Goal: Task Accomplishment & Management: Use online tool/utility

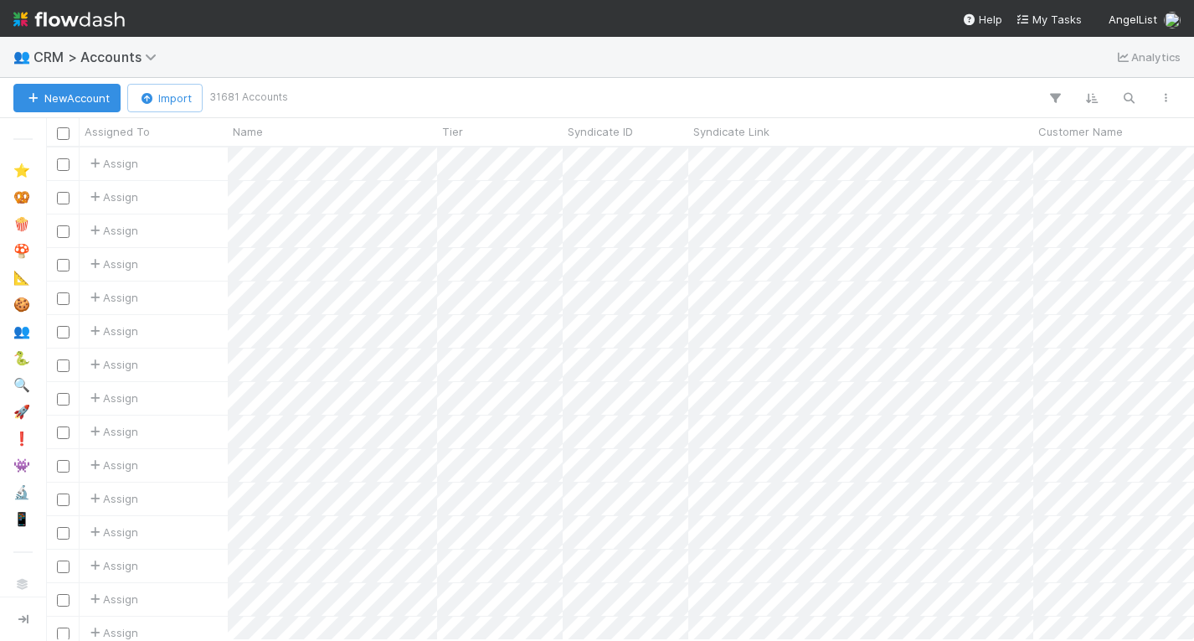
scroll to position [0, 1]
click at [1131, 93] on icon "button" at bounding box center [1129, 97] width 17 height 15
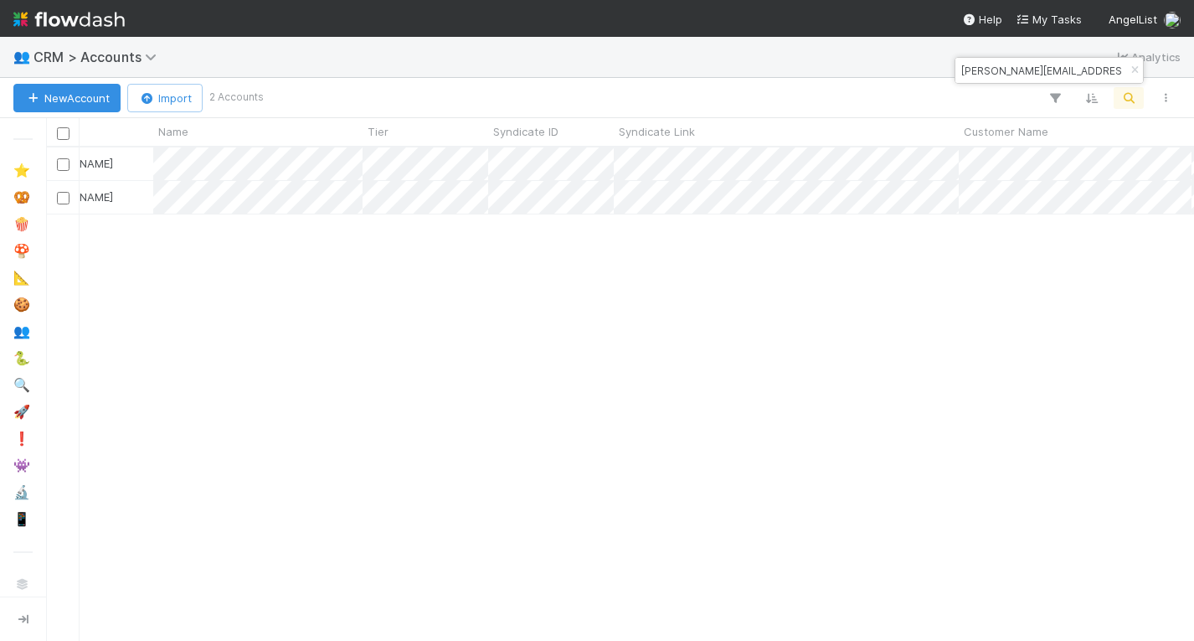
scroll to position [0, 0]
click at [987, 59] on div "[PERSON_NAME][EMAIL_ADDRESS][DOMAIN_NAME]" at bounding box center [1050, 70] width 188 height 25
click at [988, 68] on input "[PERSON_NAME][EMAIL_ADDRESS][DOMAIN_NAME]" at bounding box center [1042, 70] width 168 height 20
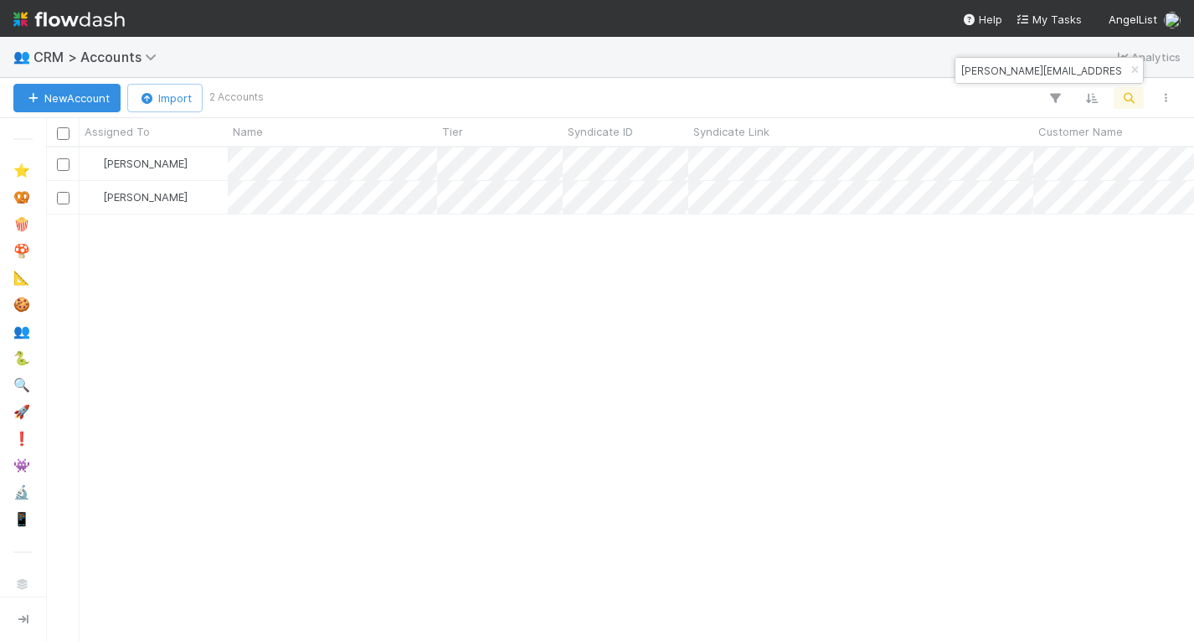
click at [988, 68] on input "[PERSON_NAME][EMAIL_ADDRESS][DOMAIN_NAME]" at bounding box center [1042, 70] width 168 height 20
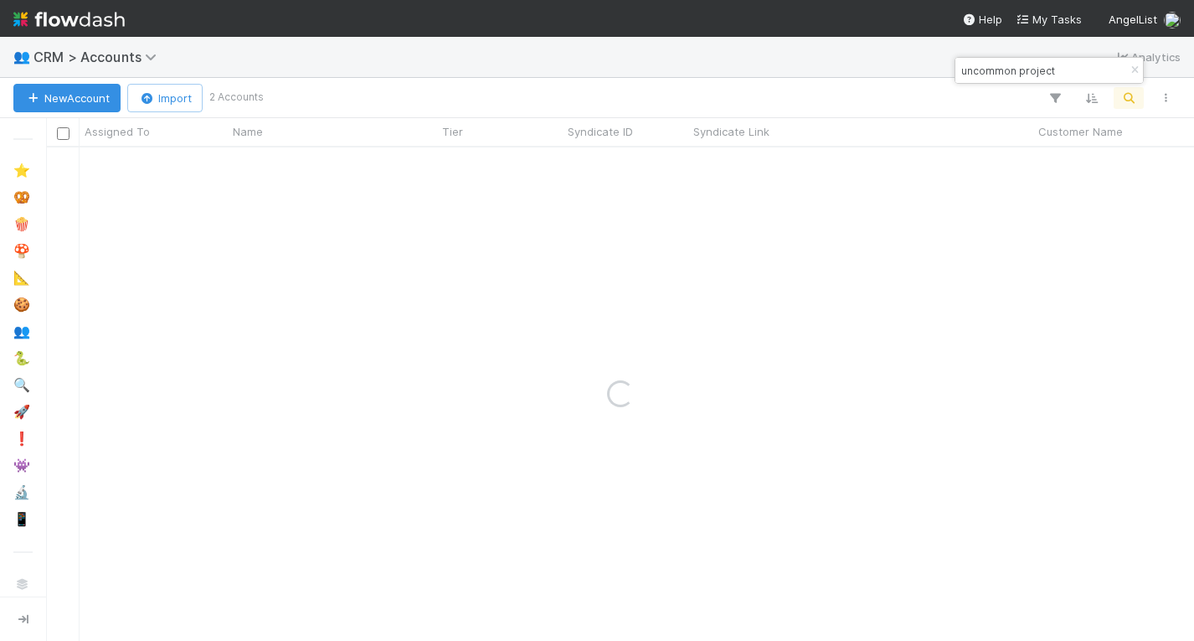
type input "uncommon project"
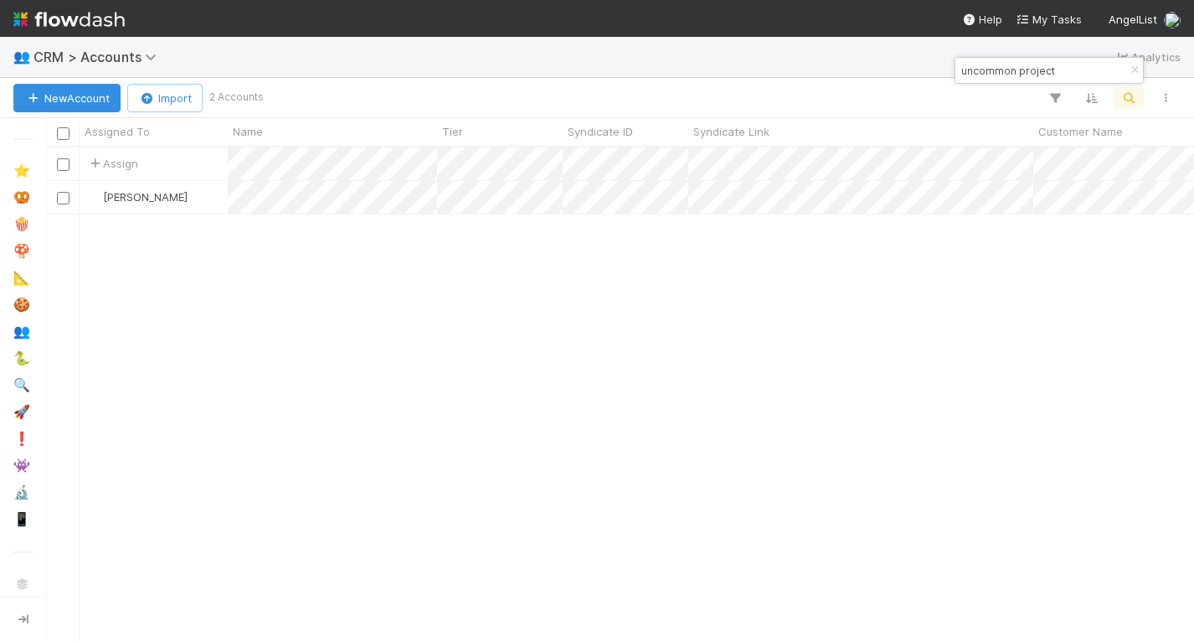
scroll to position [0, 1]
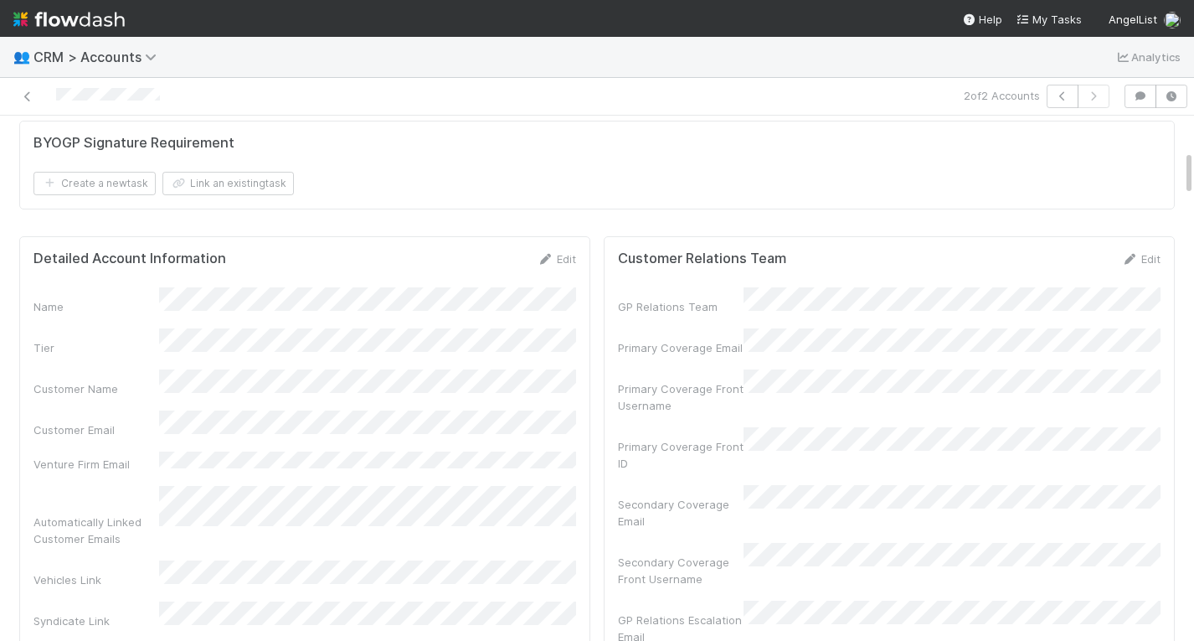
scroll to position [340, 536]
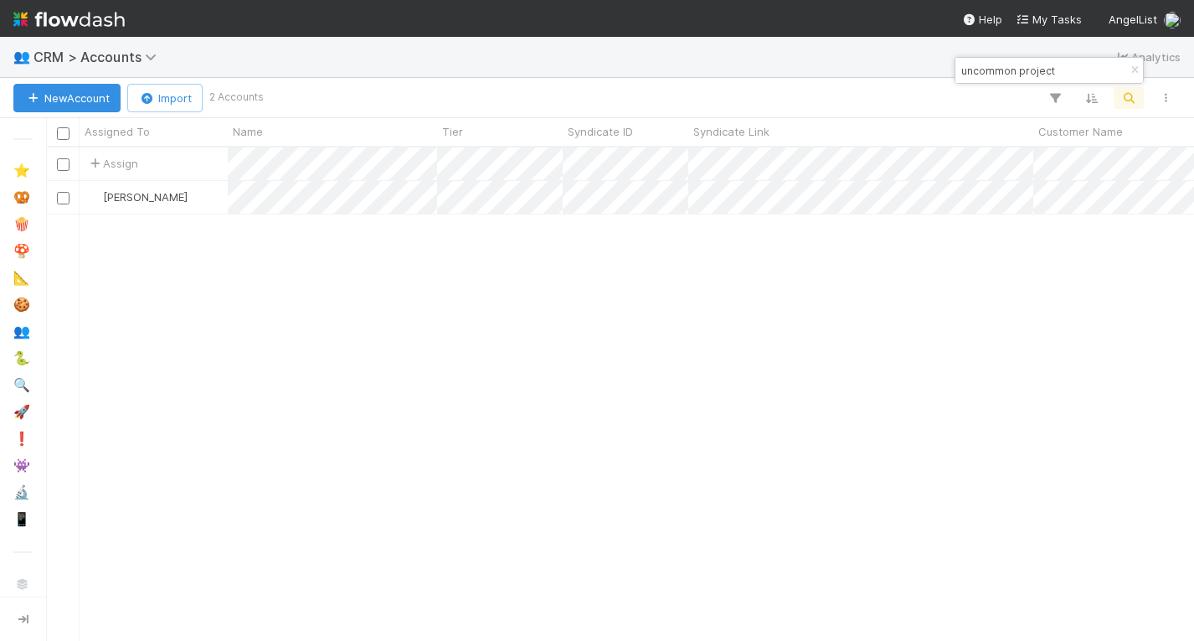
scroll to position [493, 1148]
click at [1076, 69] on input "uncommon project" at bounding box center [1042, 70] width 168 height 20
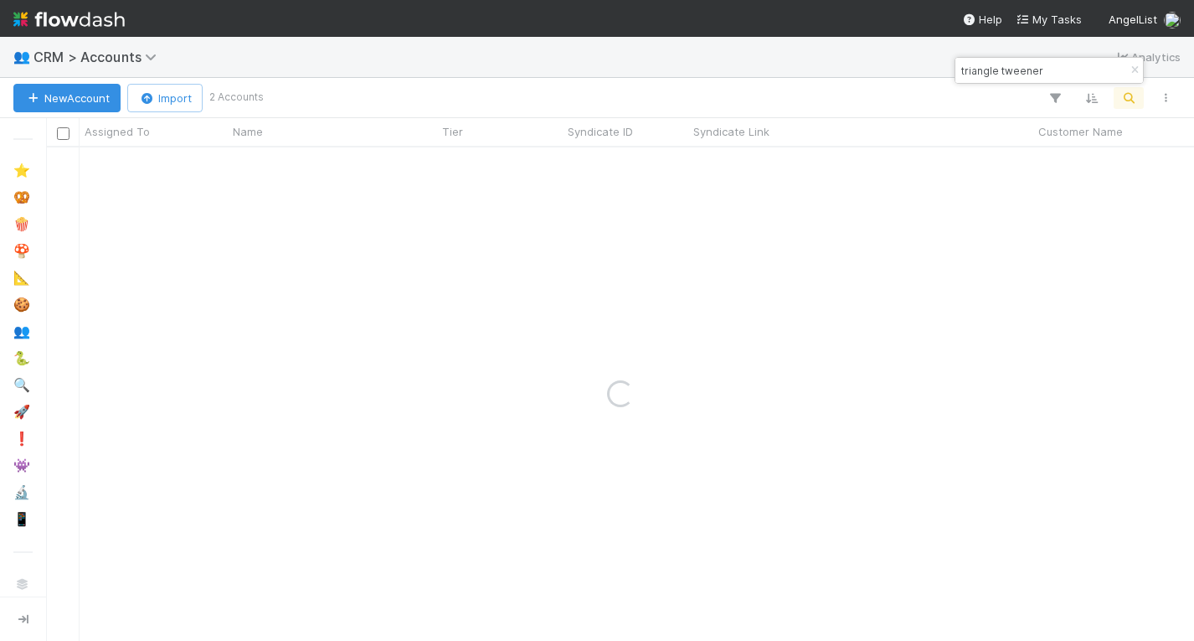
type input "triangle tweener"
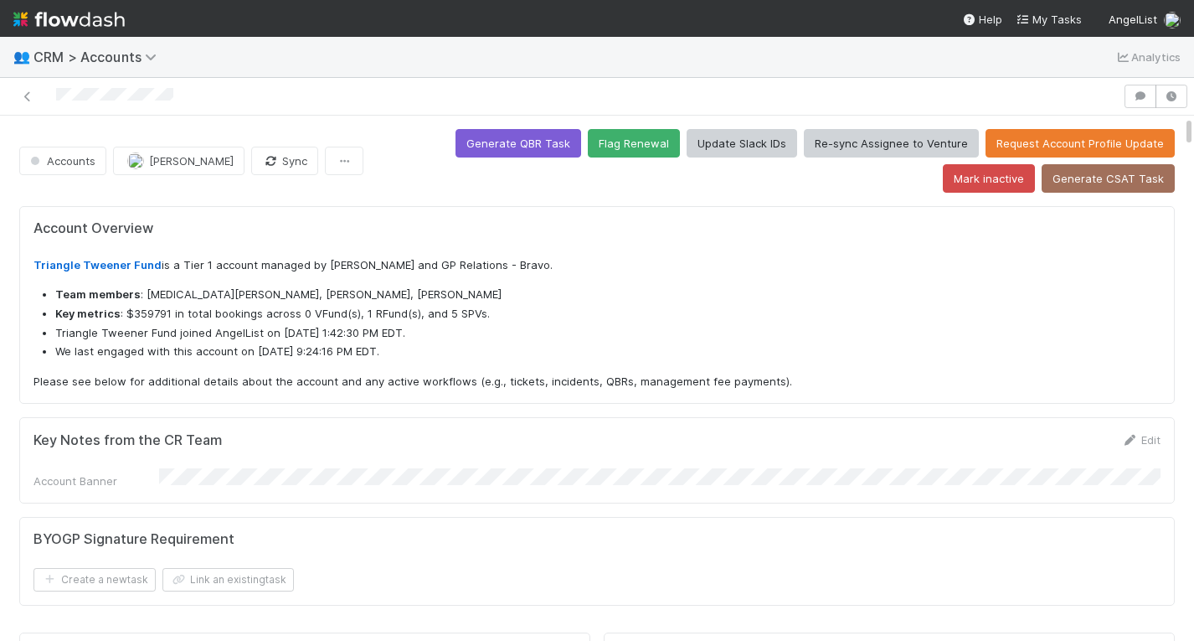
scroll to position [1, 1]
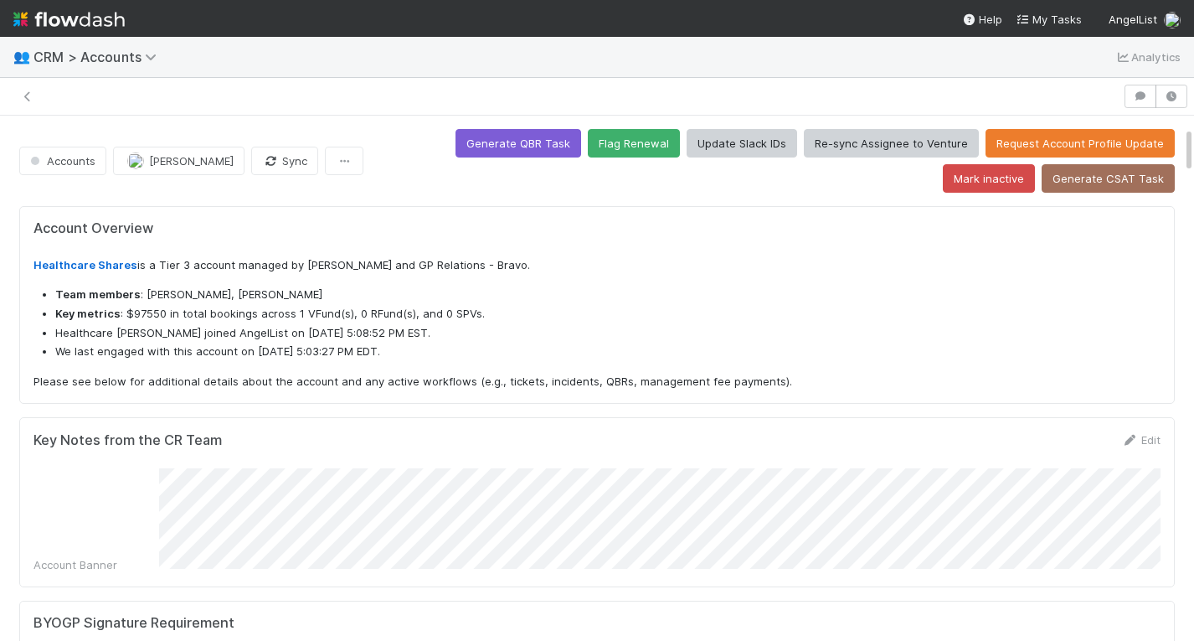
scroll to position [340, 536]
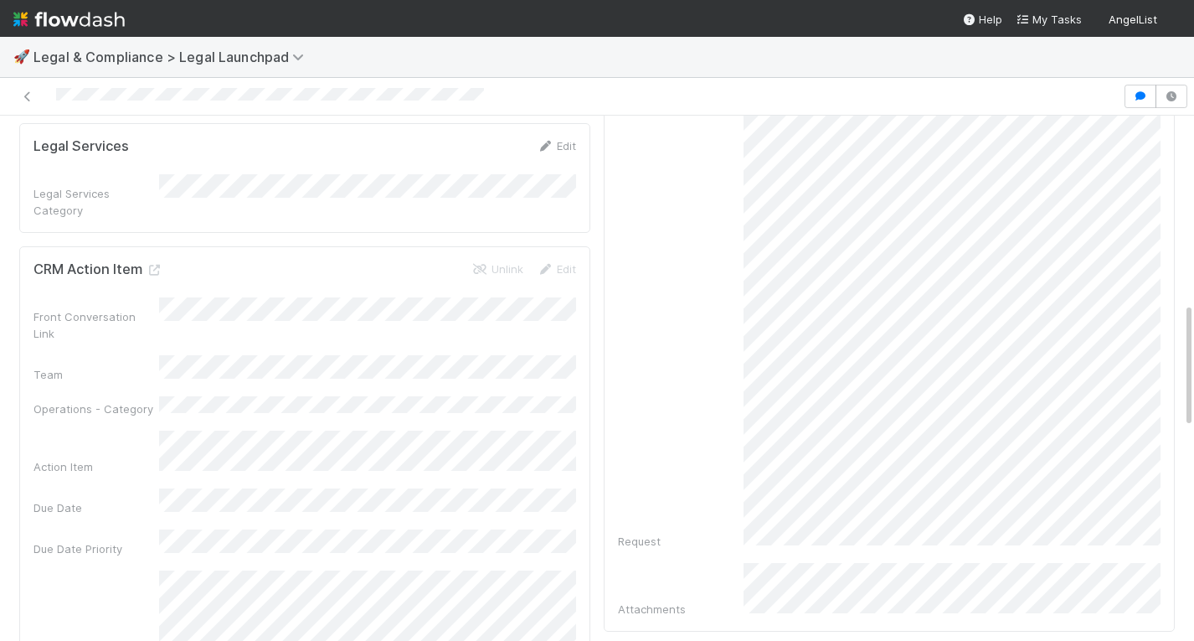
scroll to position [730, 0]
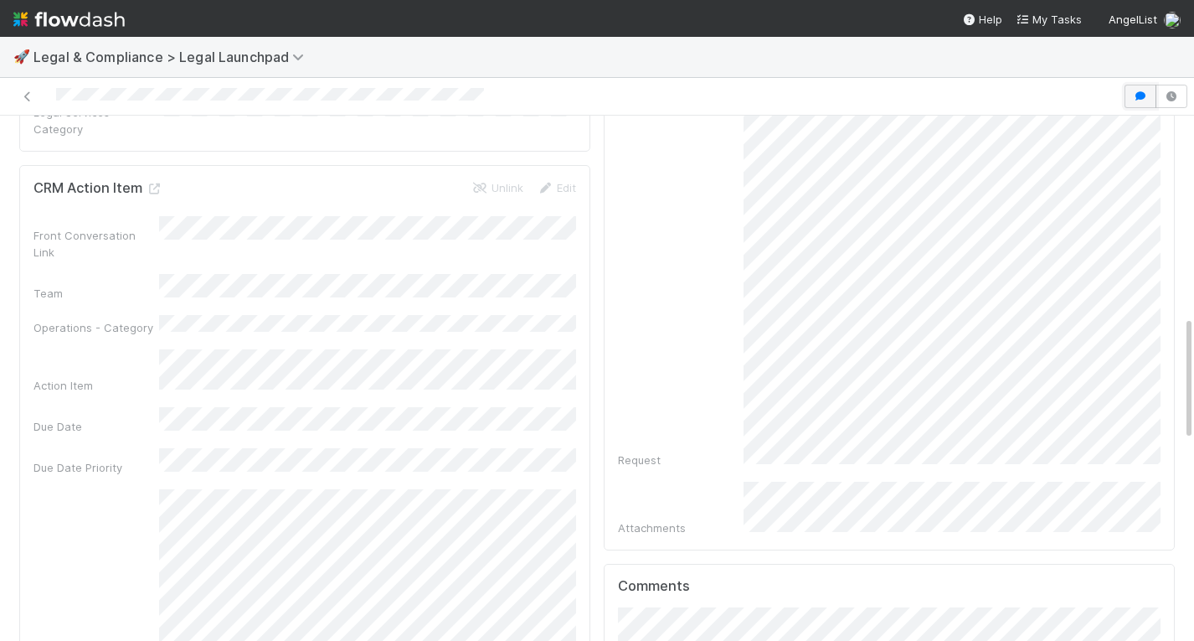
click at [1143, 95] on icon "button" at bounding box center [1140, 96] width 17 height 10
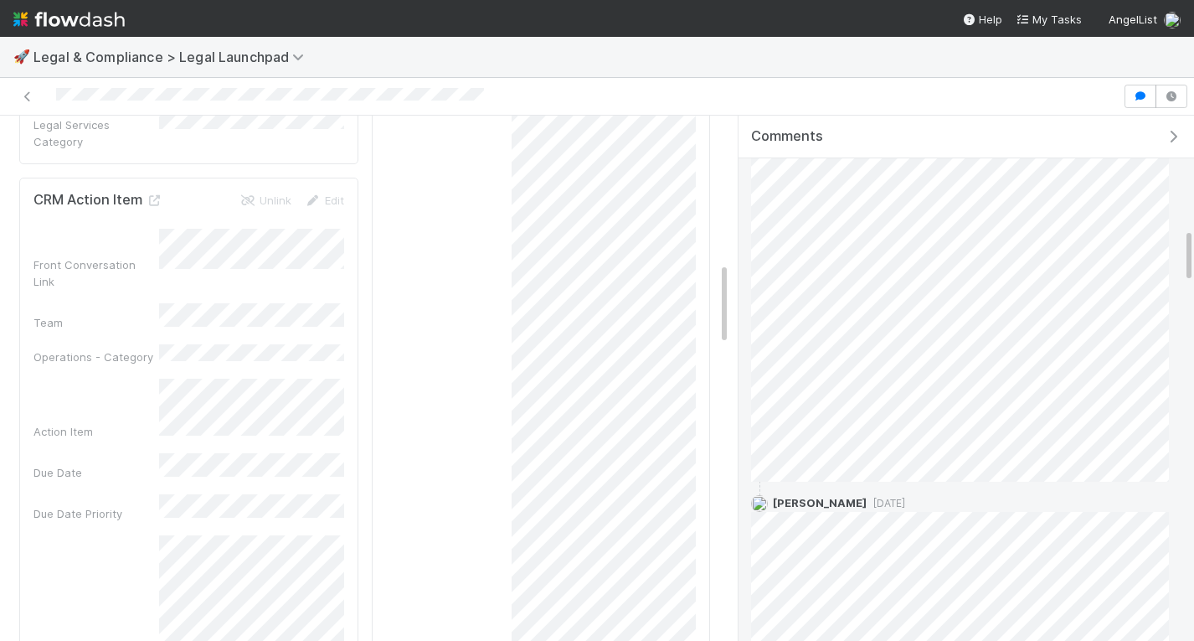
scroll to position [1019, 0]
